Goal: Task Accomplishment & Management: Complete application form

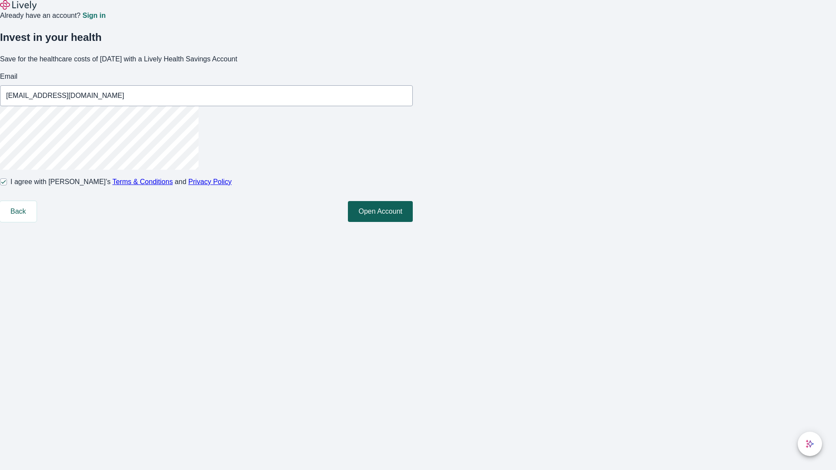
click at [413, 222] on button "Open Account" at bounding box center [380, 211] width 65 height 21
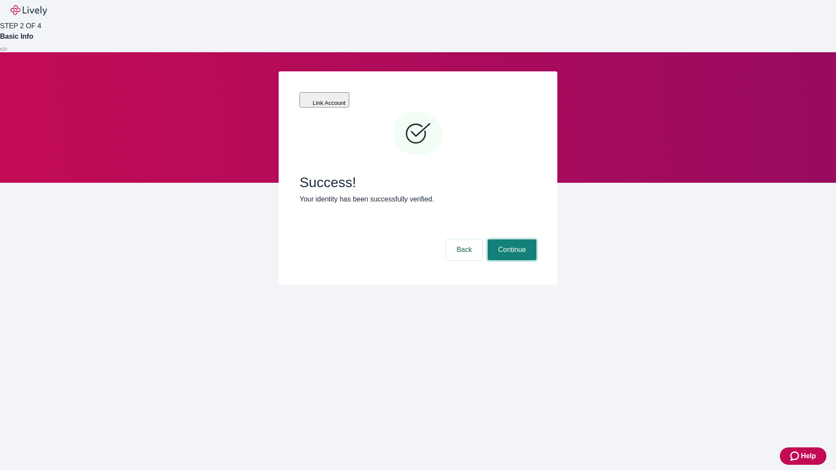
click at [510, 239] on button "Continue" at bounding box center [511, 249] width 49 height 21
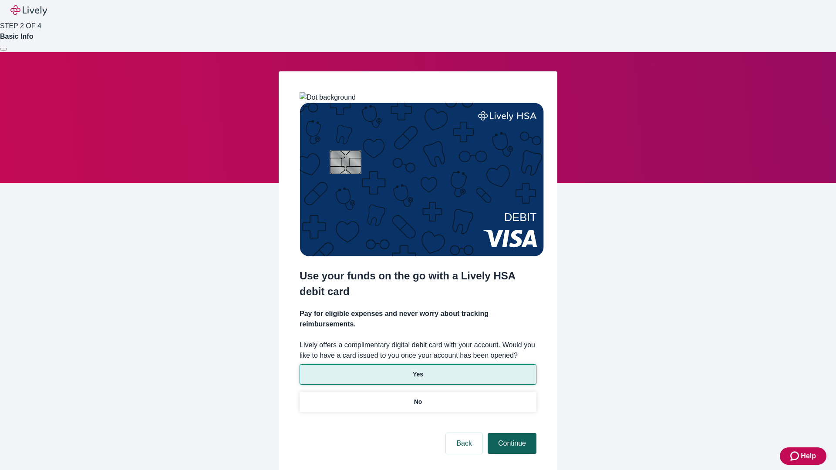
click at [417, 397] on p "No" at bounding box center [418, 401] width 8 height 9
click at [510, 433] on button "Continue" at bounding box center [511, 443] width 49 height 21
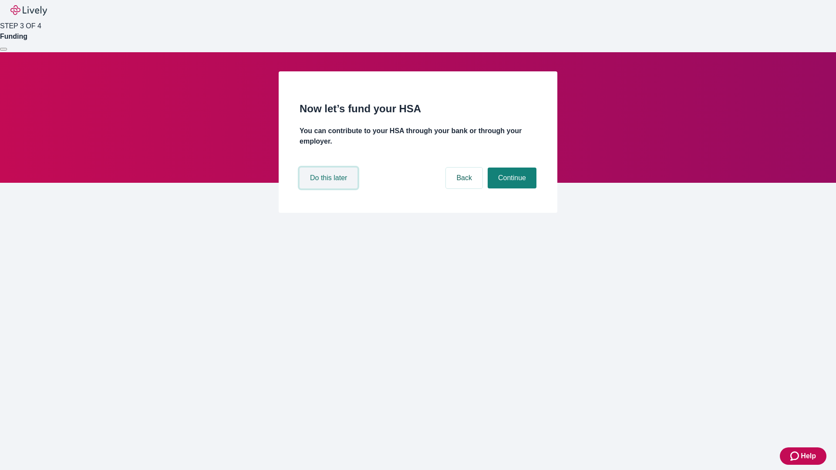
click at [329, 188] on button "Do this later" at bounding box center [328, 178] width 58 height 21
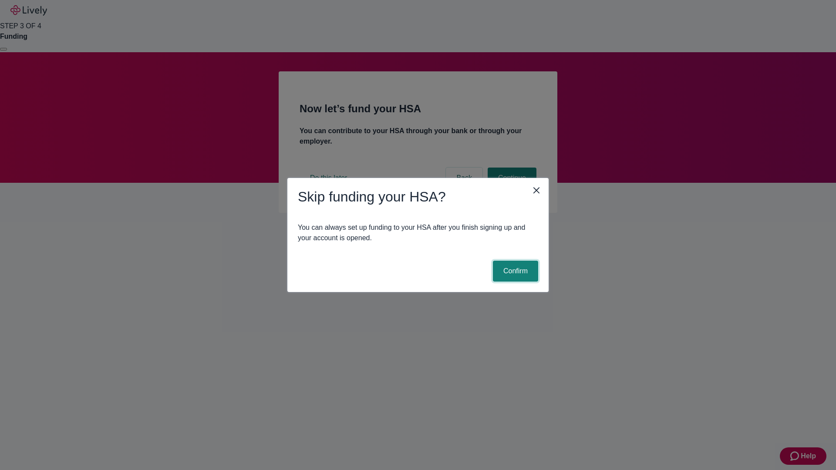
click at [514, 271] on button "Confirm" at bounding box center [515, 271] width 45 height 21
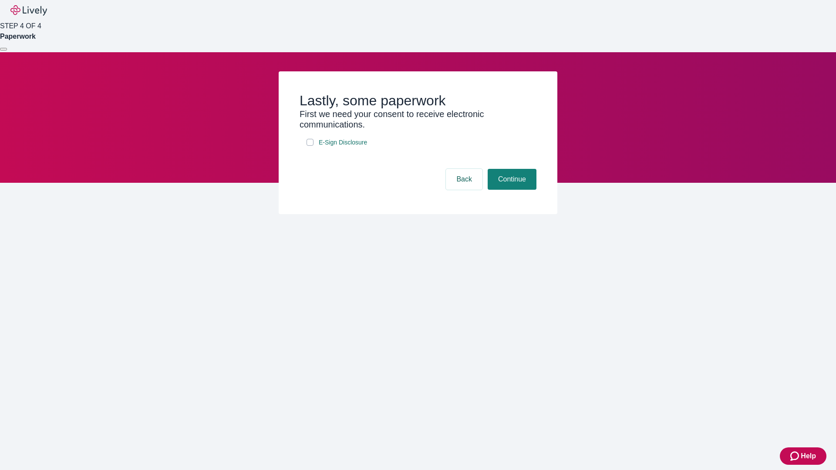
click at [3, 49] on div at bounding box center [3, 49] width 0 height 0
